Goal: Information Seeking & Learning: Find specific fact

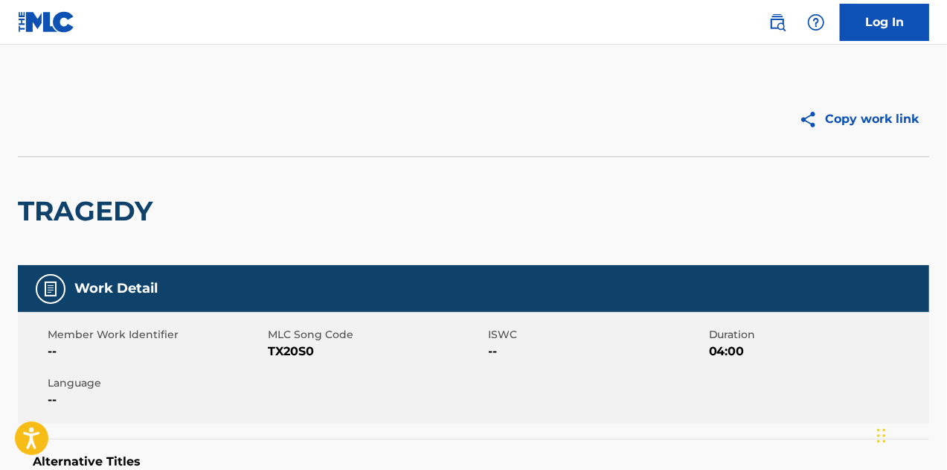
click at [769, 27] on img at bounding box center [778, 22] width 18 height 18
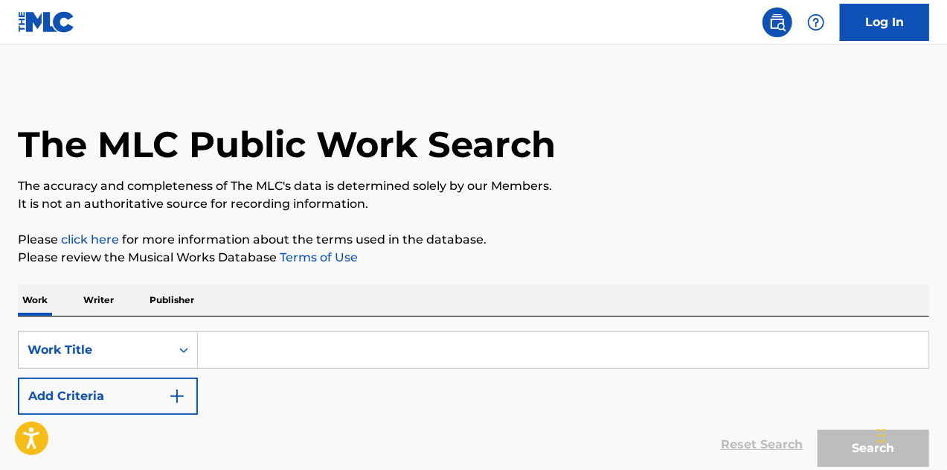
click at [403, 357] on input "Search Form" at bounding box center [563, 350] width 731 height 36
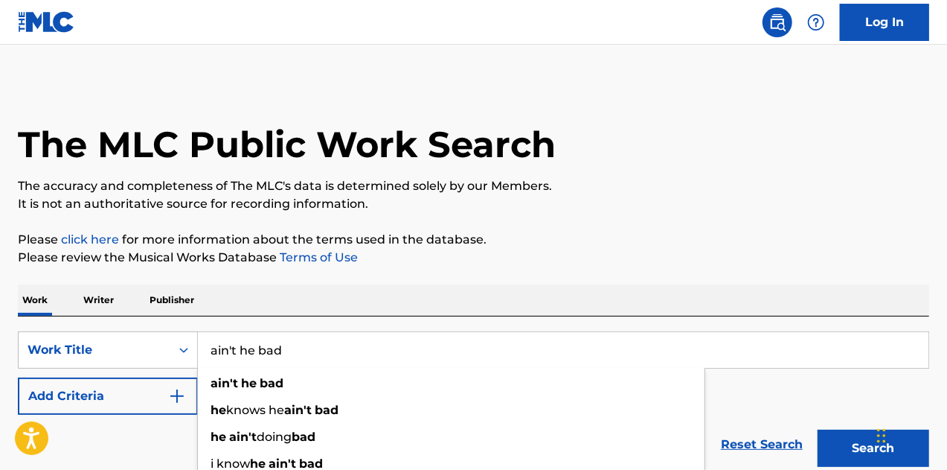
type input "ain't he bad"
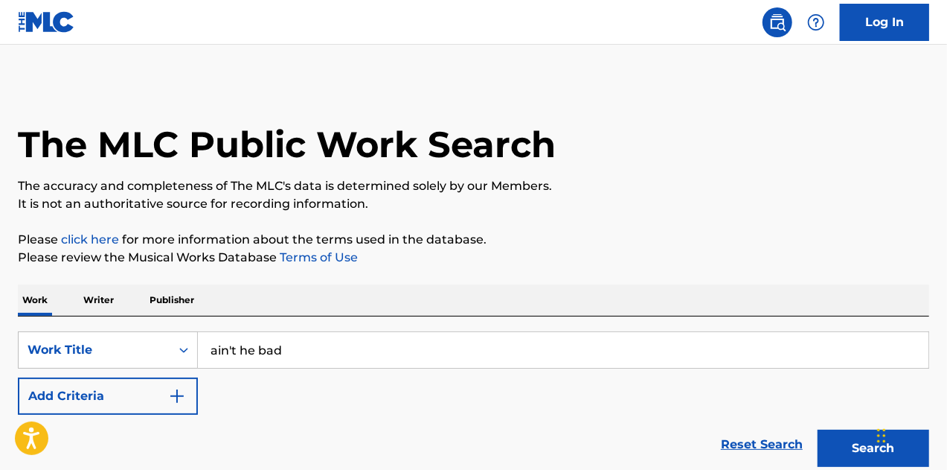
click at [92, 390] on button "Add Criteria" at bounding box center [108, 395] width 180 height 37
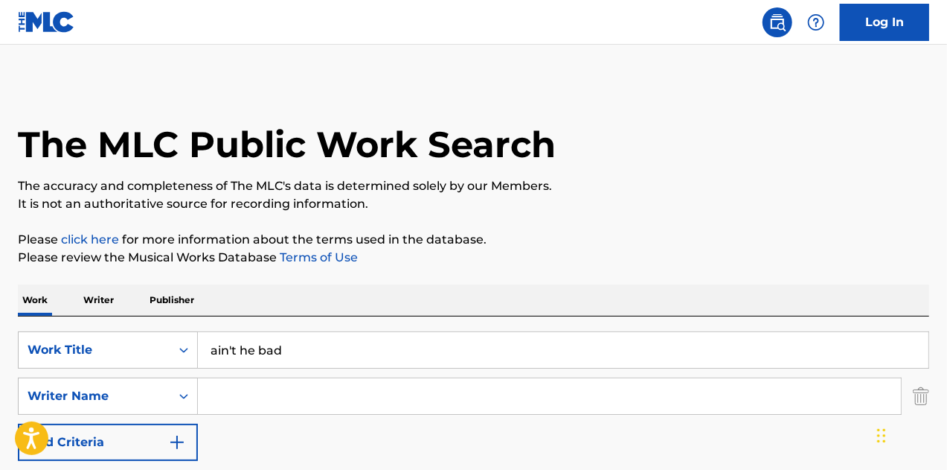
click at [243, 406] on input "Search Form" at bounding box center [549, 396] width 703 height 36
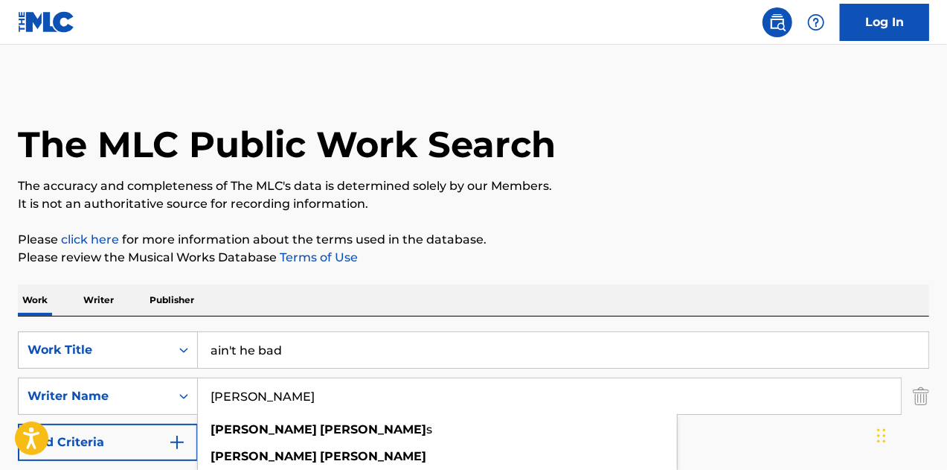
type input "[PERSON_NAME]"
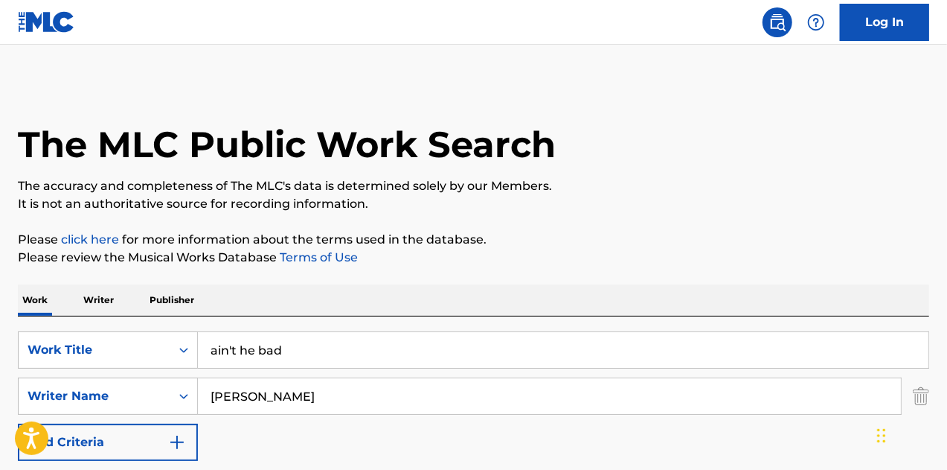
click at [616, 200] on p "It is not an authoritative source for recording information." at bounding box center [474, 204] width 912 height 18
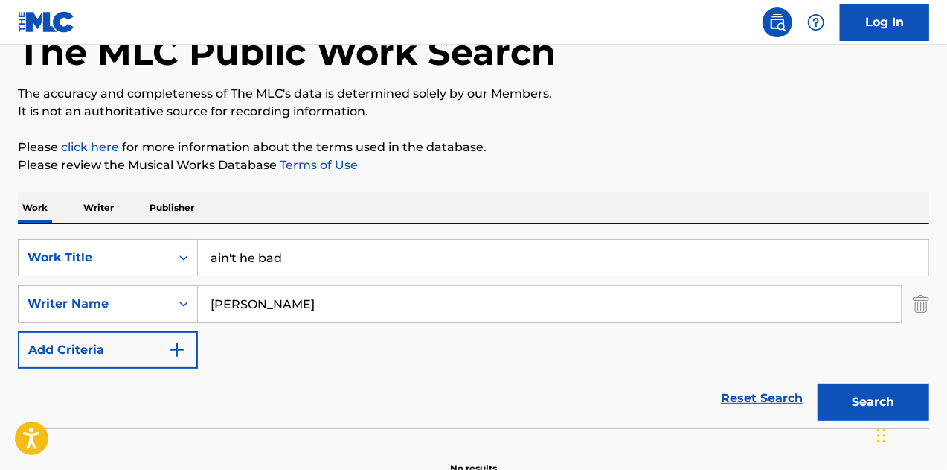
scroll to position [176, 0]
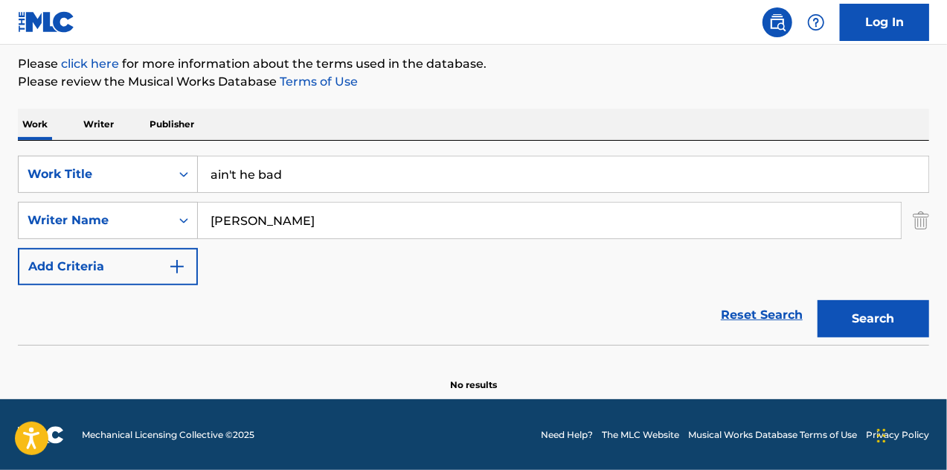
click at [836, 320] on button "Search" at bounding box center [874, 318] width 112 height 37
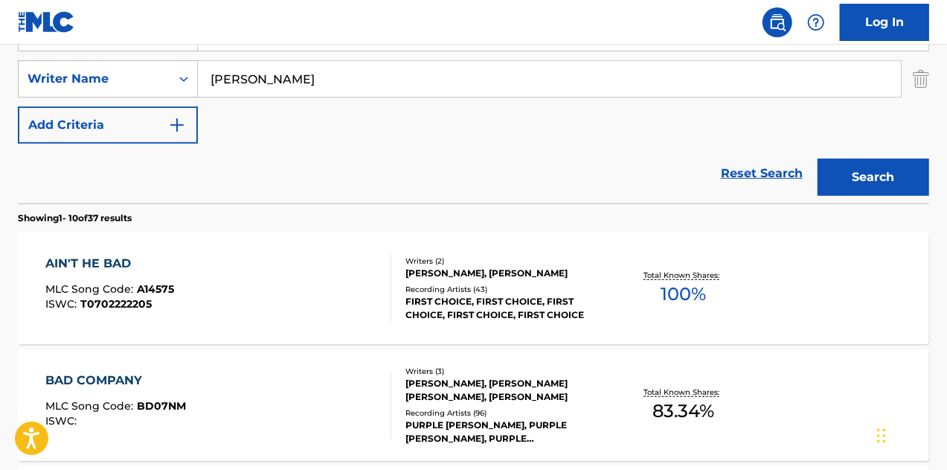
scroll to position [324, 0]
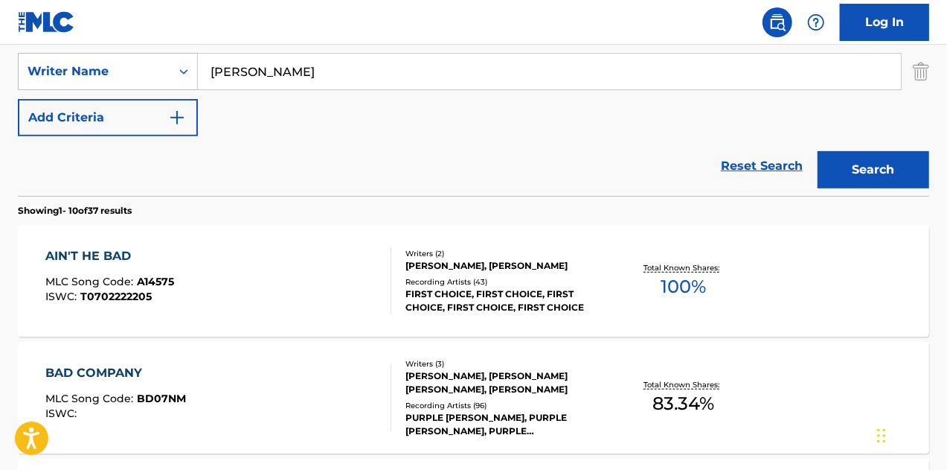
click at [343, 275] on div "AIN'T HE BAD MLC Song Code : A14575 ISWC : T0702222205" at bounding box center [218, 280] width 347 height 67
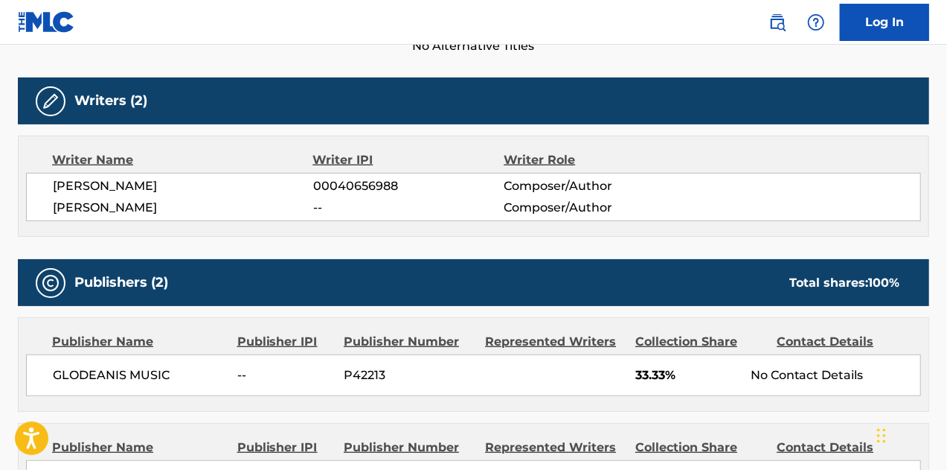
scroll to position [670, 0]
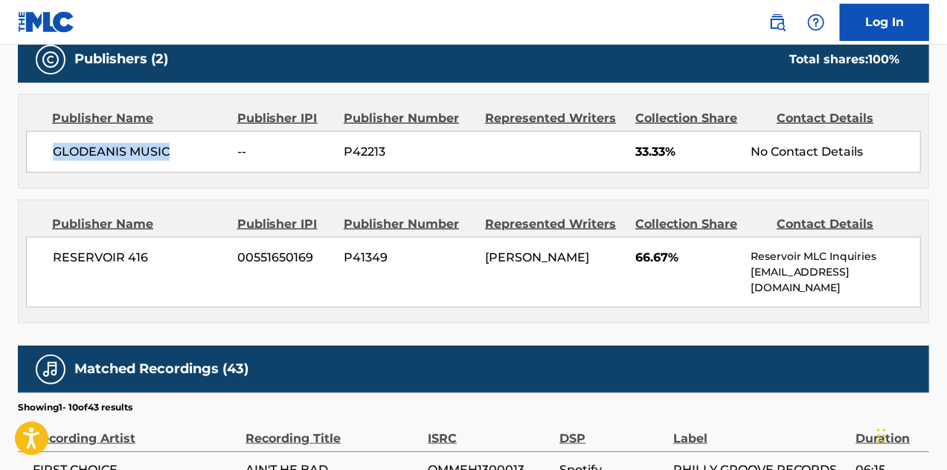
drag, startPoint x: 166, startPoint y: 149, endPoint x: 54, endPoint y: 145, distance: 112.4
click at [54, 145] on span "GLODEANIS MUSIC" at bounding box center [139, 152] width 173 height 18
copy span "GLODEANIS MUSIC"
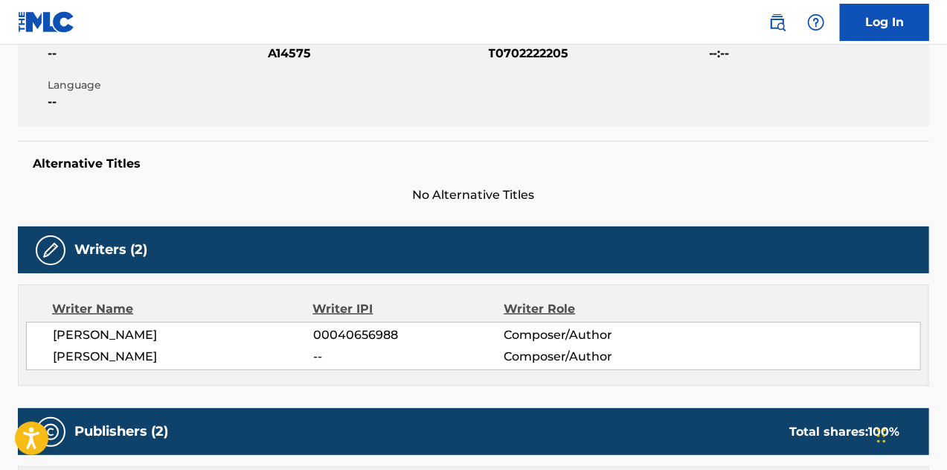
scroll to position [0, 0]
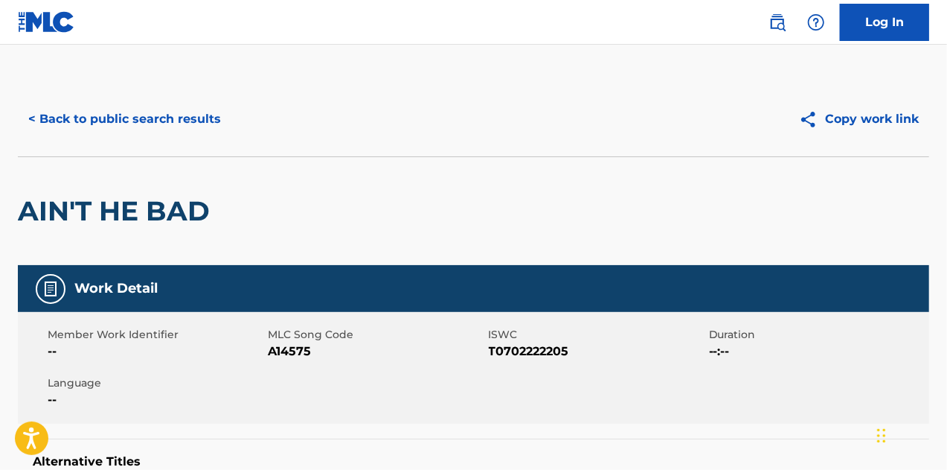
click at [181, 118] on button "< Back to public search results" at bounding box center [125, 118] width 214 height 37
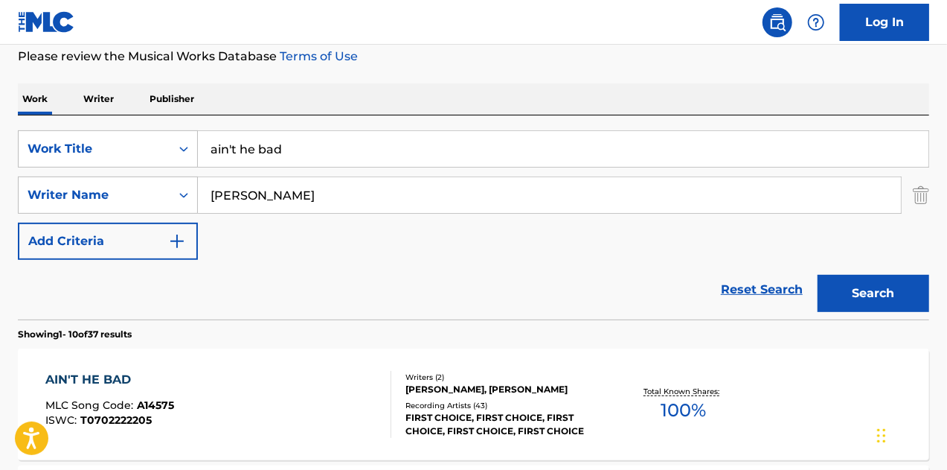
scroll to position [199, 0]
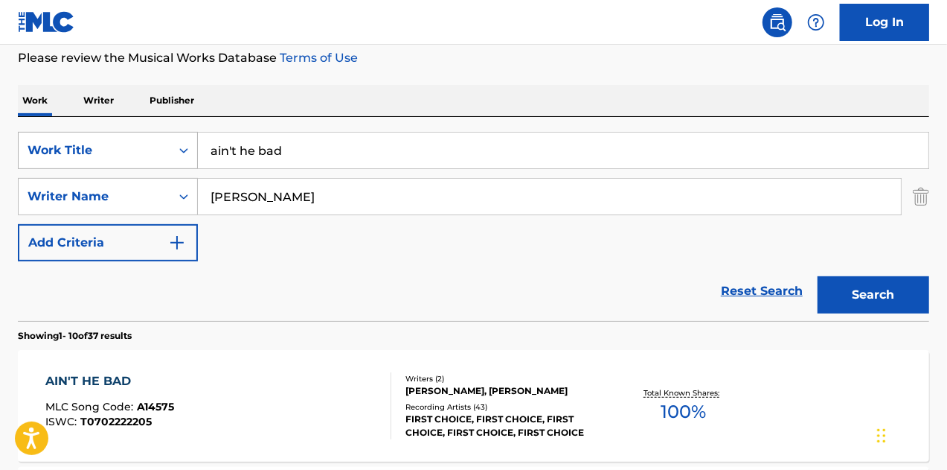
drag, startPoint x: 314, startPoint y: 153, endPoint x: 159, endPoint y: 155, distance: 154.8
click at [159, 155] on div "SearchWithCriteria7847443b-fd39-4312-ac8f-4f43fd9e26c4 Work Title ain't he bad" at bounding box center [474, 150] width 912 height 37
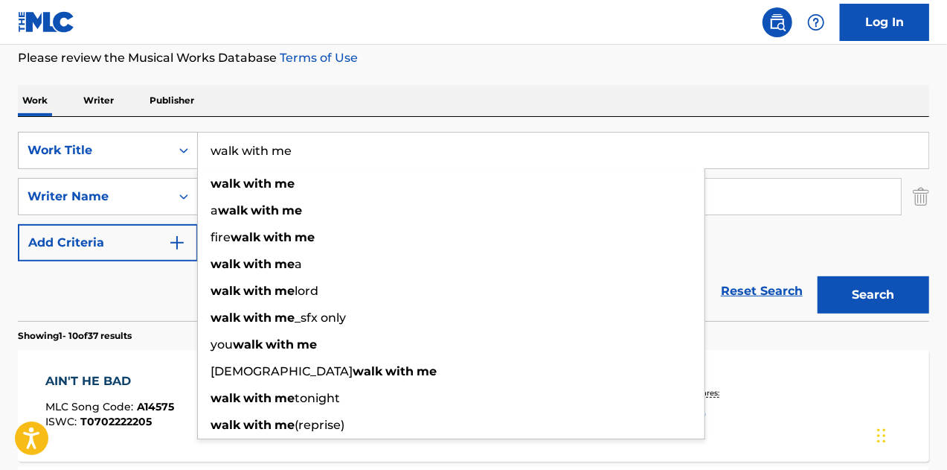
type input "walk with me"
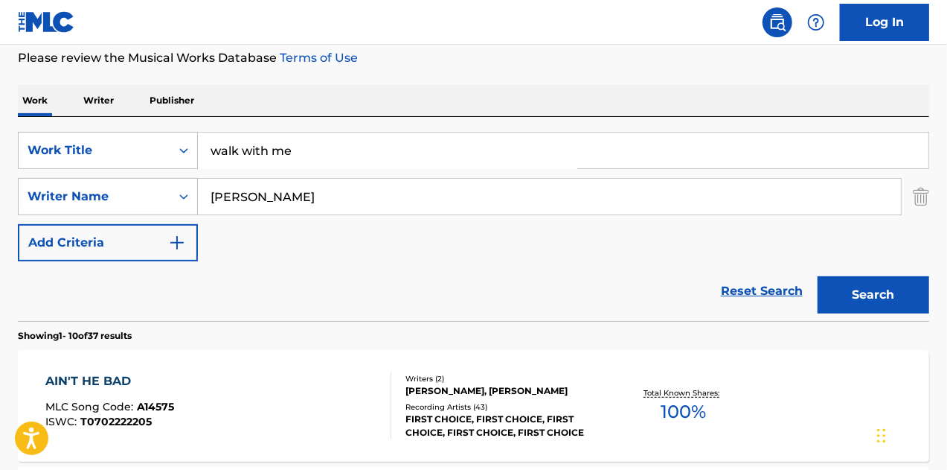
click at [126, 291] on div "Reset Search Search" at bounding box center [474, 291] width 912 height 60
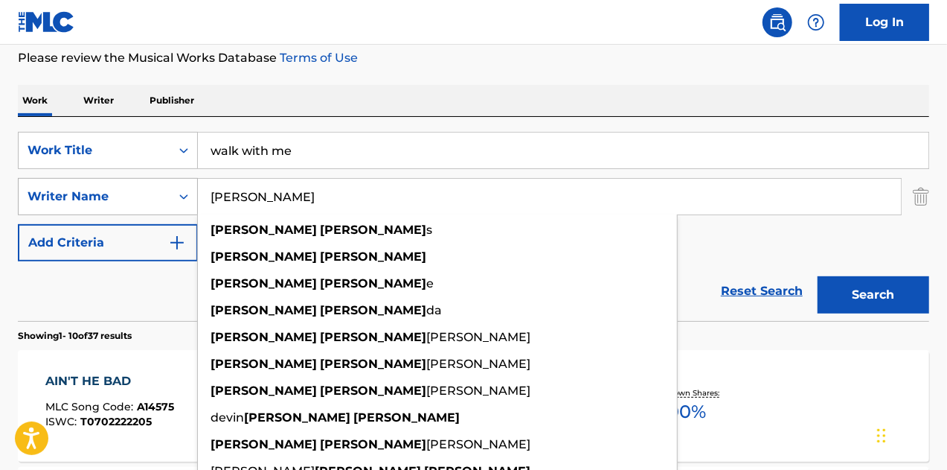
drag, startPoint x: 312, startPoint y: 194, endPoint x: 92, endPoint y: 196, distance: 220.3
click at [92, 196] on div "SearchWithCriteria496e2327-e540-4e55-acd9-7361d4854443 Writer [DEMOGRAPHIC_DATA…" at bounding box center [474, 196] width 912 height 37
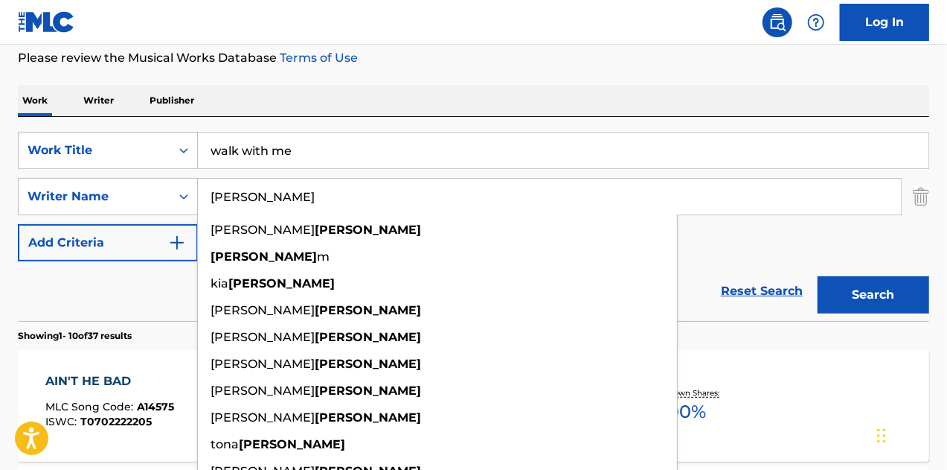
type input "[PERSON_NAME]"
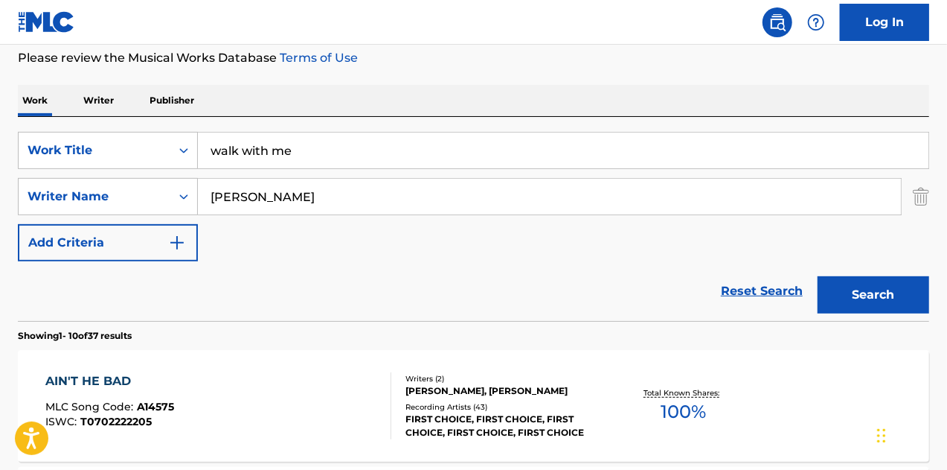
click at [122, 332] on p "Showing 1 - 10 of 37 results" at bounding box center [75, 335] width 114 height 13
click at [854, 289] on button "Search" at bounding box center [874, 294] width 112 height 37
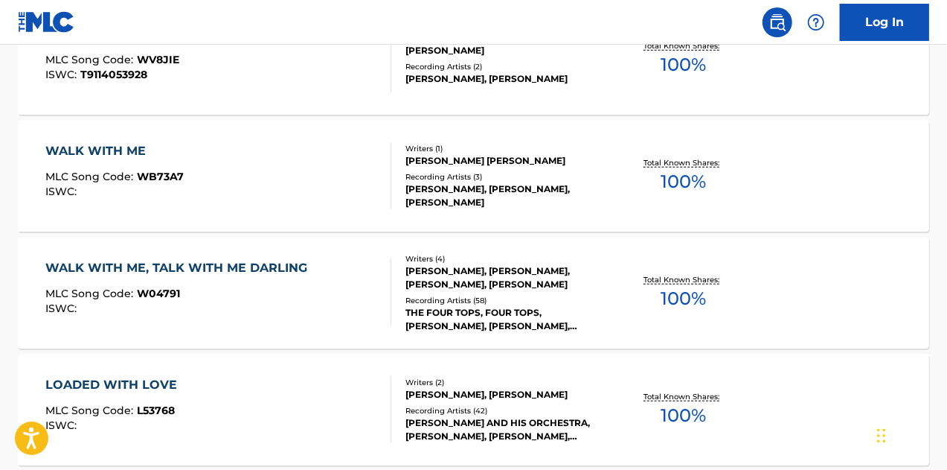
scroll to position [547, 0]
click at [352, 282] on div "WALK WITH ME, TALK WITH ME DARLING MLC Song Code : W04791 ISWC :" at bounding box center [218, 291] width 347 height 67
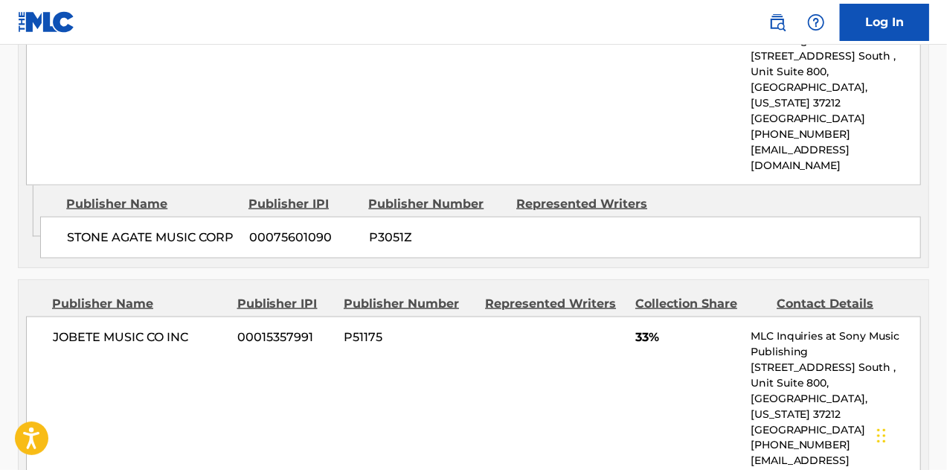
scroll to position [978, 0]
